Goal: Information Seeking & Learning: Find specific fact

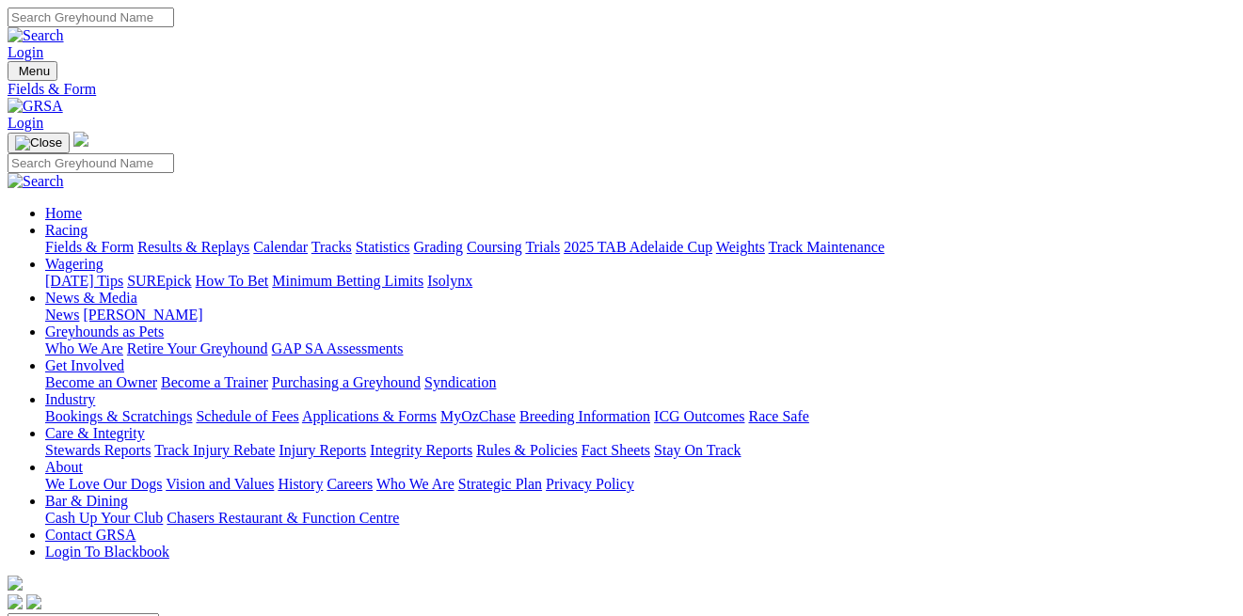
click at [463, 239] on link "Grading" at bounding box center [438, 247] width 49 height 16
click at [93, 239] on link "Fields & Form" at bounding box center [89, 247] width 88 height 16
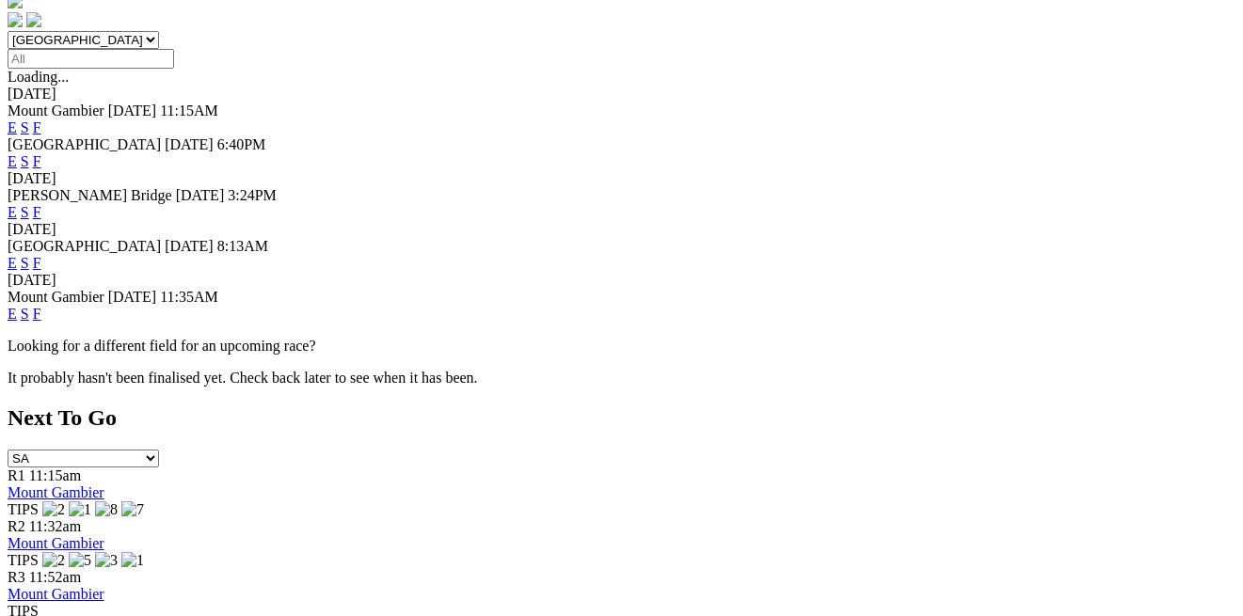
scroll to position [589, 0]
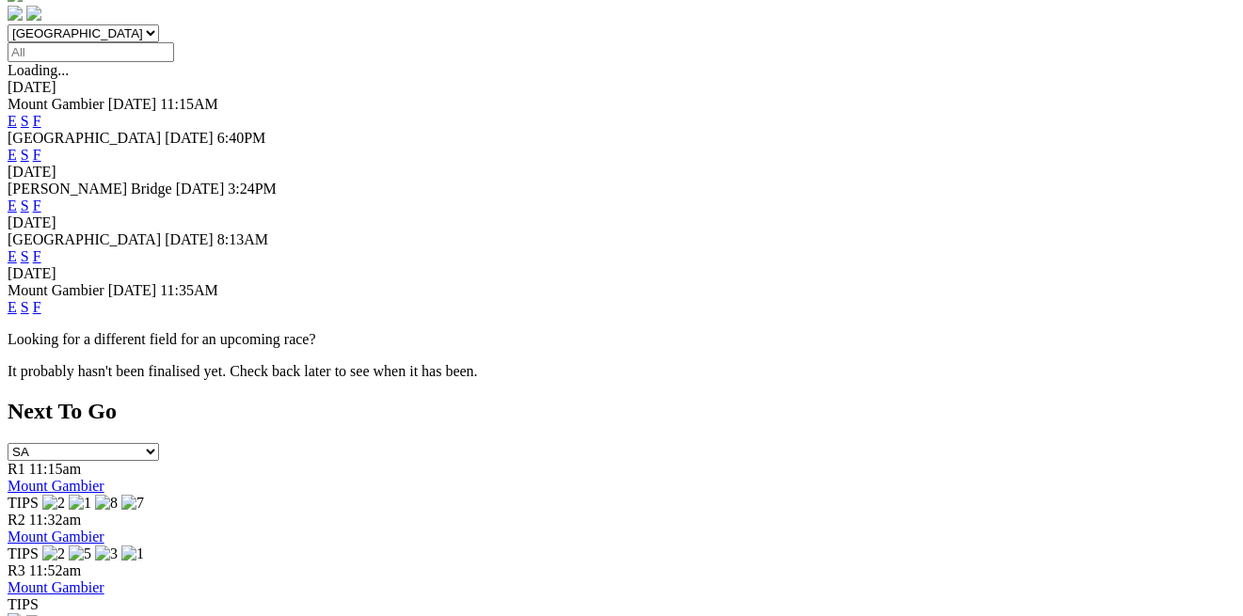
click at [41, 248] on link "F" at bounding box center [37, 256] width 8 height 16
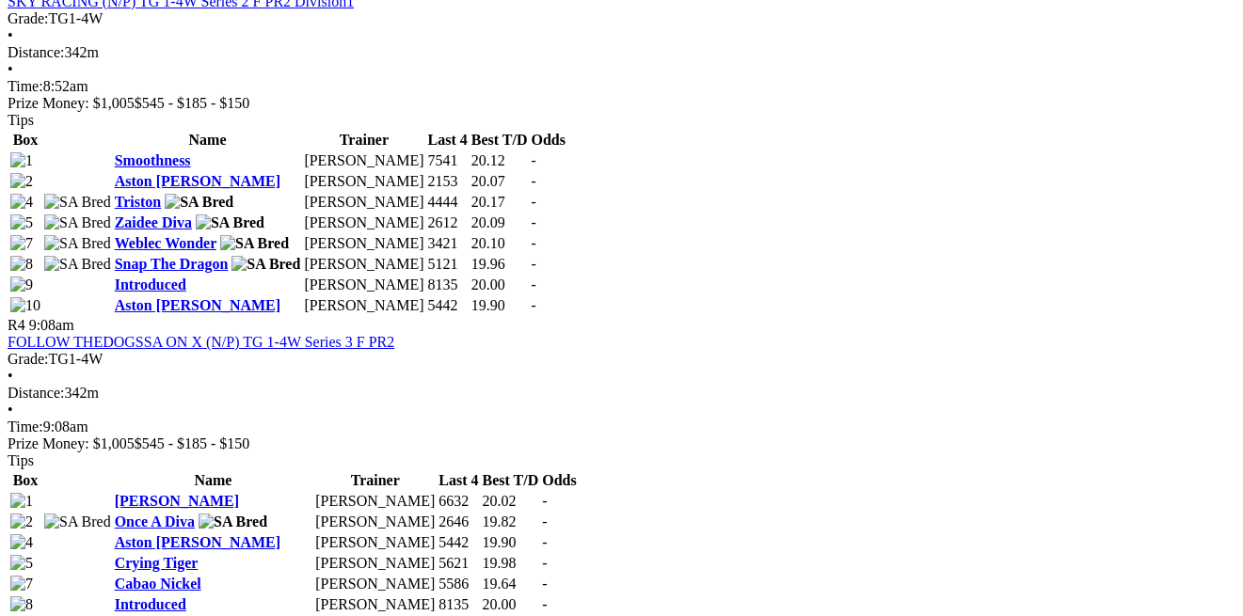
scroll to position [1654, 0]
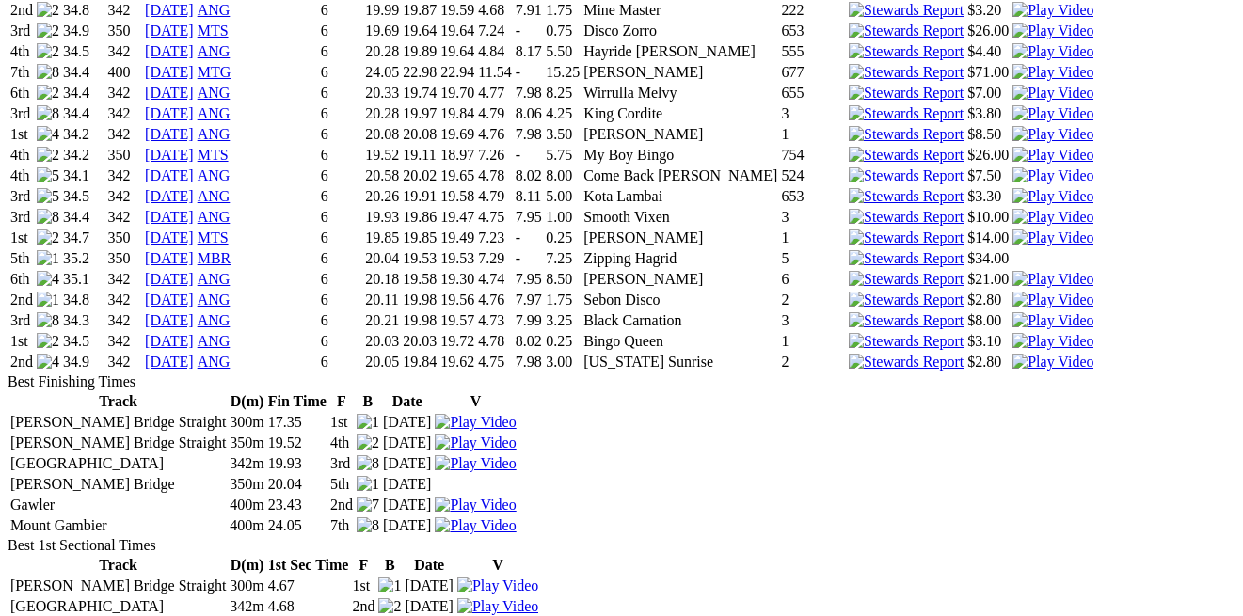
scroll to position [1811, 0]
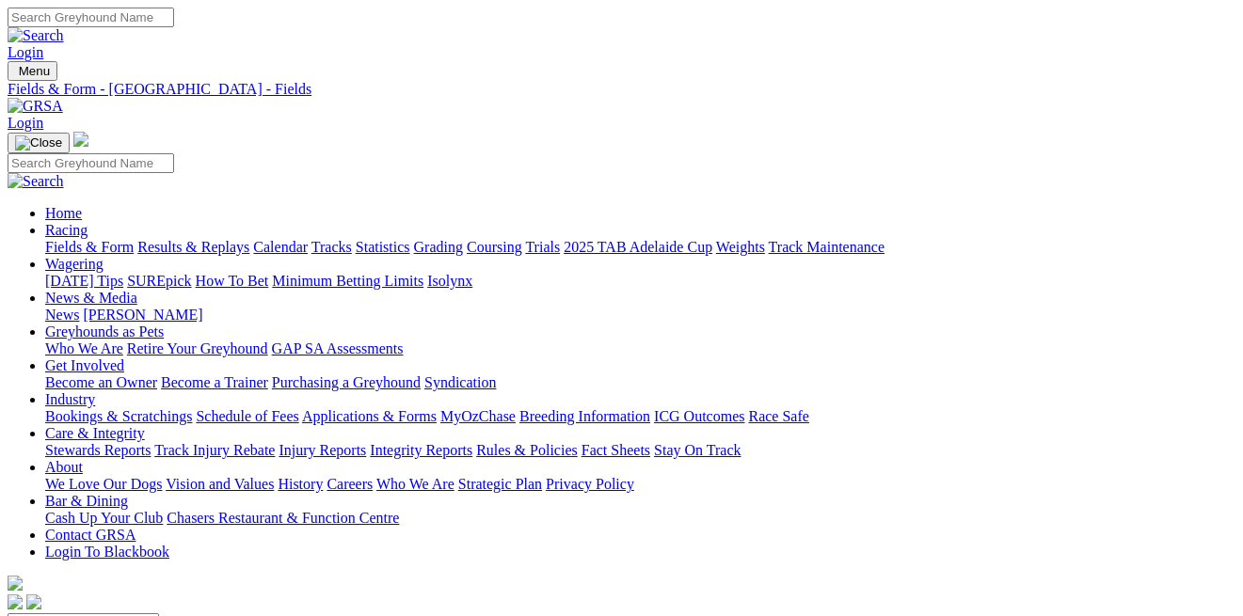
scroll to position [1654, 0]
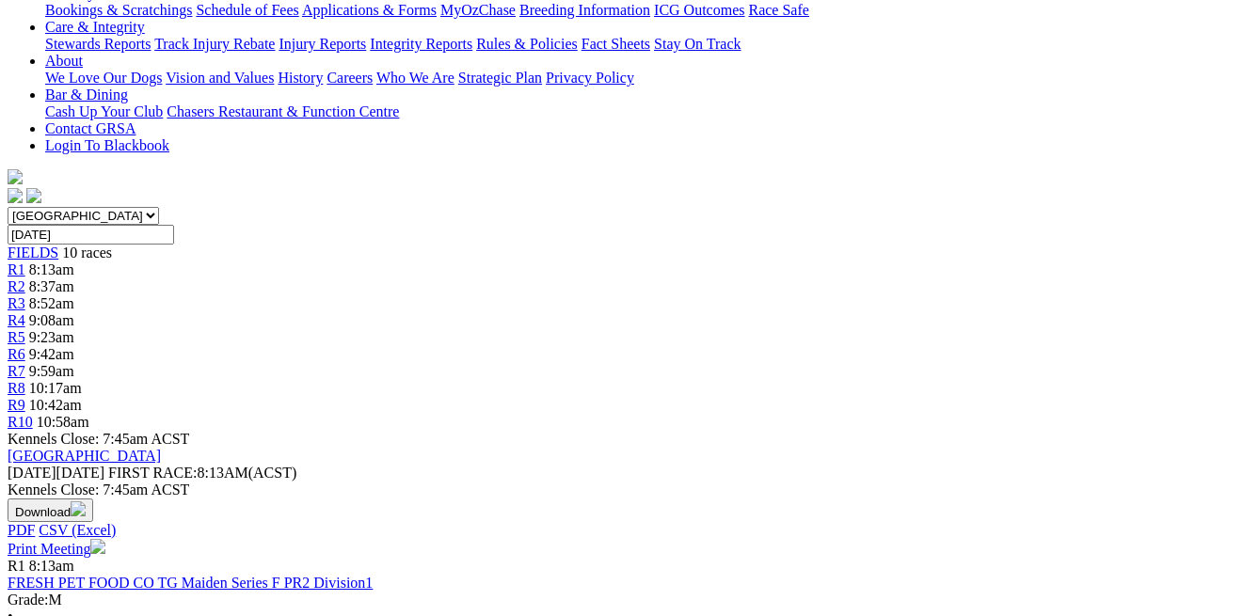
scroll to position [392, 0]
